Goal: Find specific page/section

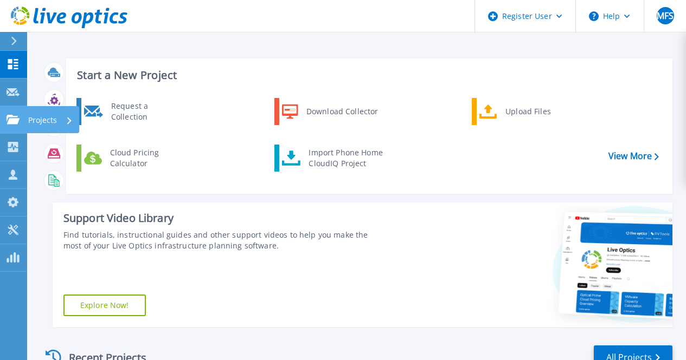
click at [5, 110] on link "Projects Projects" at bounding box center [13, 120] width 27 height 28
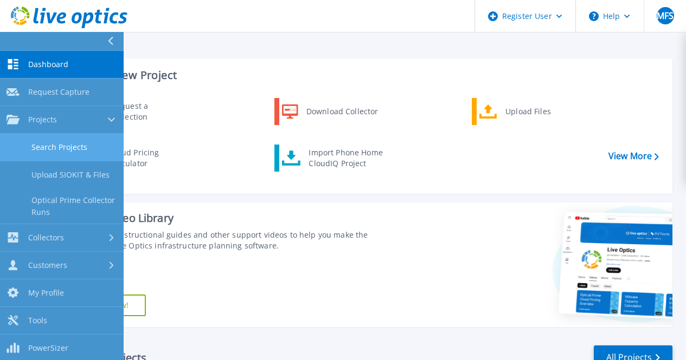
click at [70, 142] on link "Search Projects" at bounding box center [62, 148] width 124 height 28
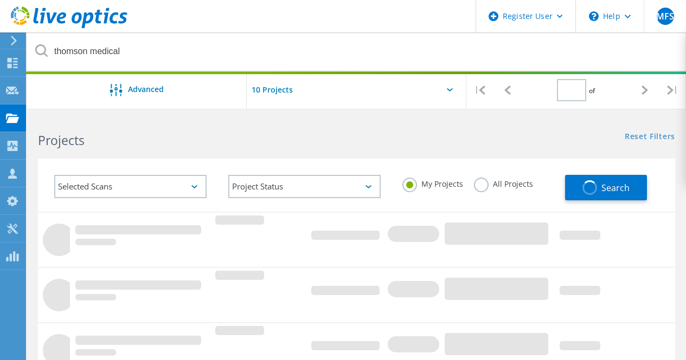
type input "1"
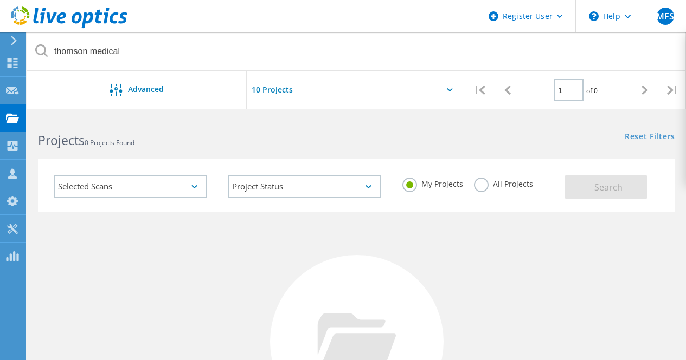
click at [479, 177] on div "My Projects All Projects" at bounding box center [478, 184] width 174 height 40
click at [481, 188] on label "All Projects" at bounding box center [503, 183] width 59 height 10
click at [0, 0] on input "All Projects" at bounding box center [0, 0] width 0 height 0
click at [622, 182] on button "Search" at bounding box center [606, 187] width 82 height 24
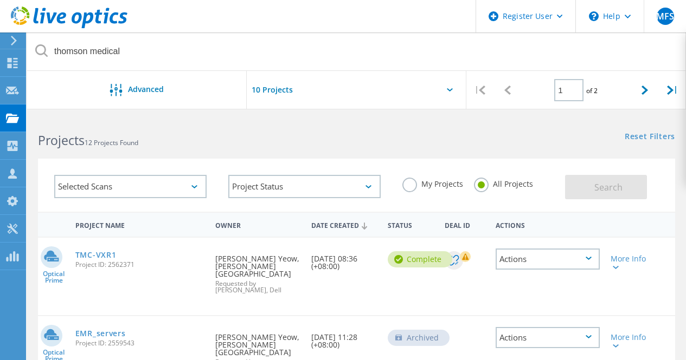
scroll to position [27, 0]
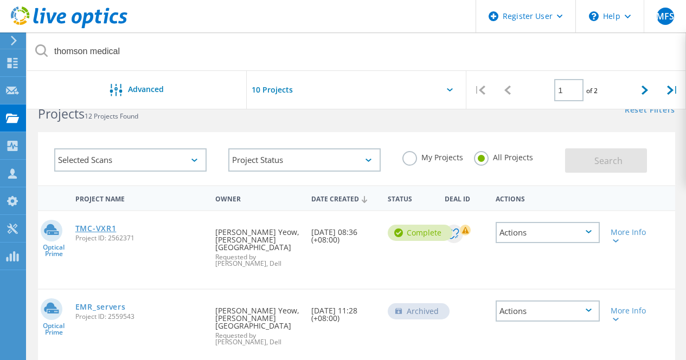
click at [89, 227] on link "TMC-VXR1" at bounding box center [95, 229] width 41 height 8
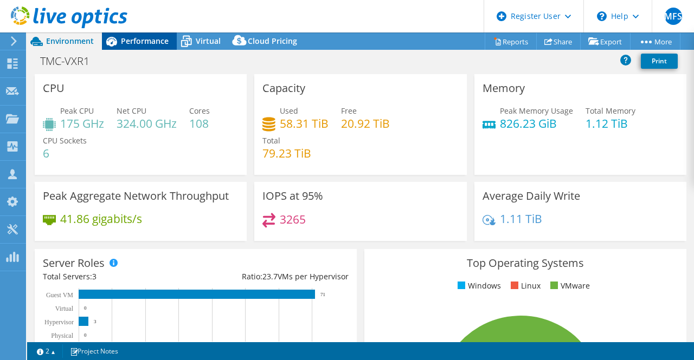
click at [123, 46] on div "Performance" at bounding box center [139, 41] width 75 height 17
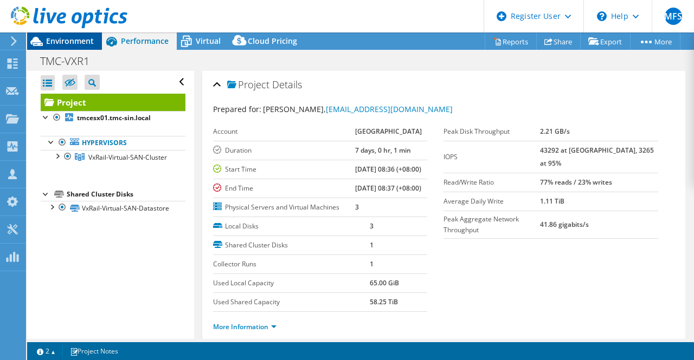
click at [74, 44] on span "Environment" at bounding box center [70, 41] width 48 height 10
